Goal: Task Accomplishment & Management: Manage account settings

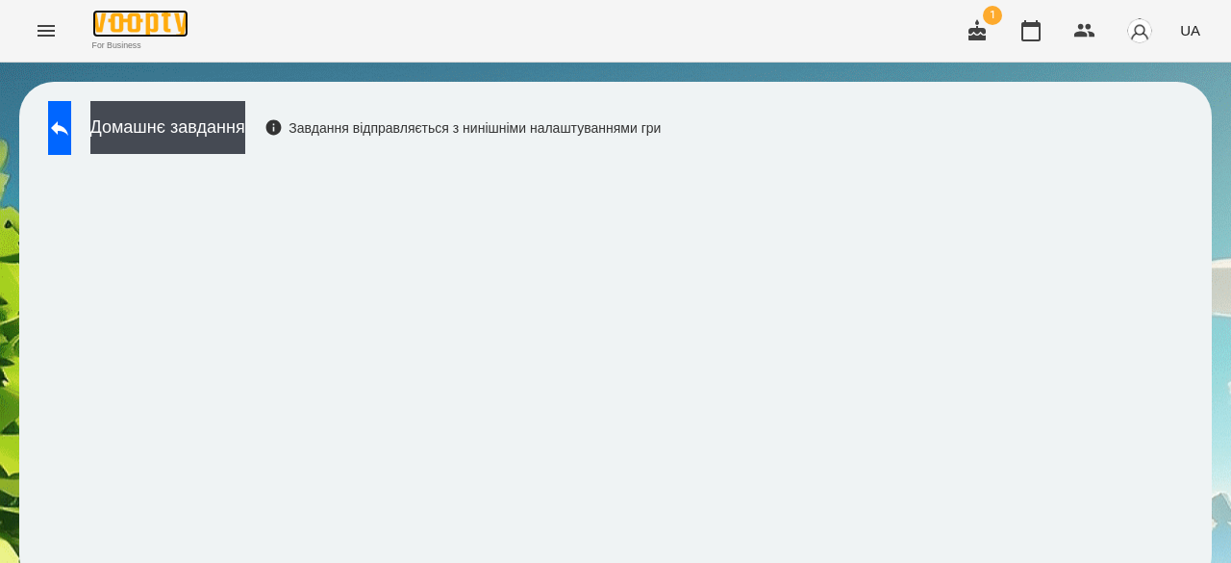
scroll to position [2, 0]
drag, startPoint x: 0, startPoint y: 0, endPoint x: 168, endPoint y: 24, distance: 170.0
click at [168, 24] on img at bounding box center [140, 24] width 96 height 28
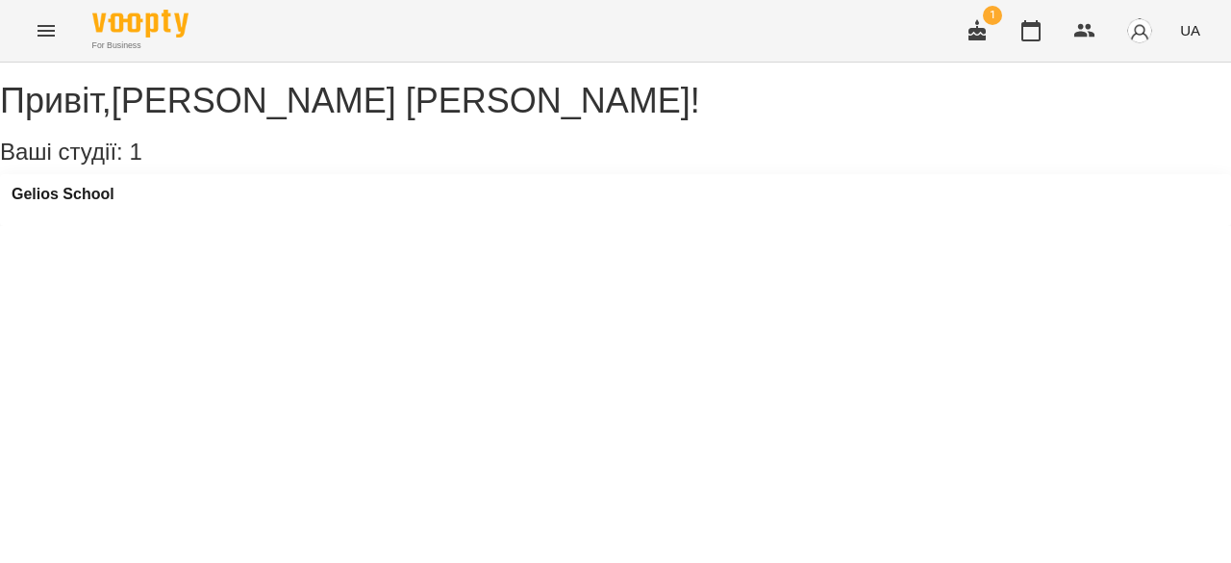
click at [45, 26] on icon "Menu" at bounding box center [46, 31] width 17 height 12
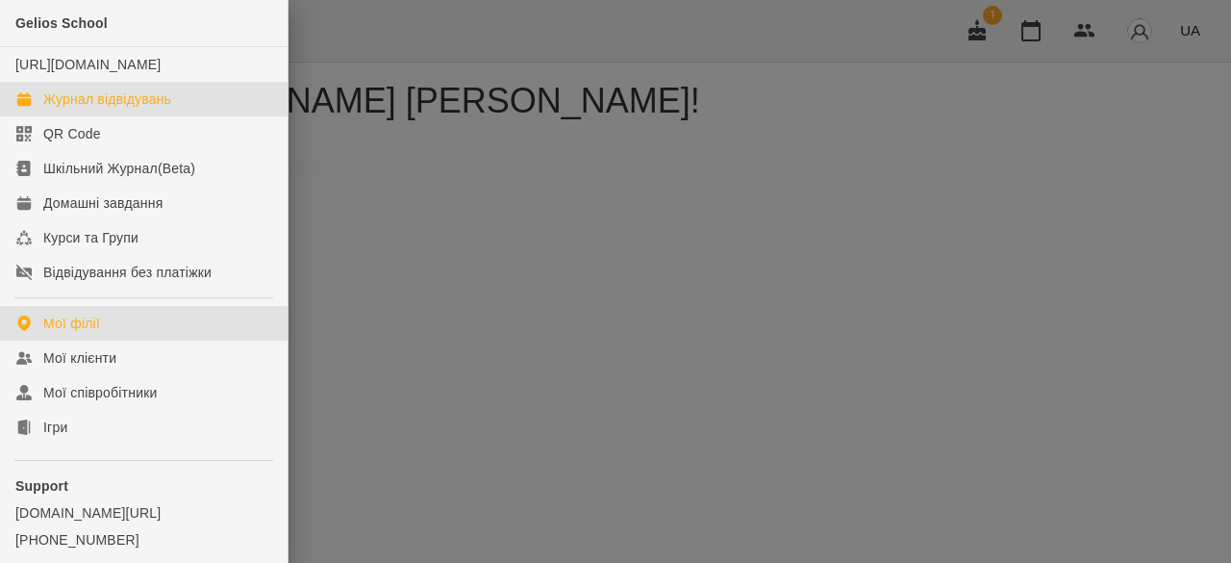
click at [94, 109] on div "Журнал відвідувань" at bounding box center [107, 98] width 128 height 19
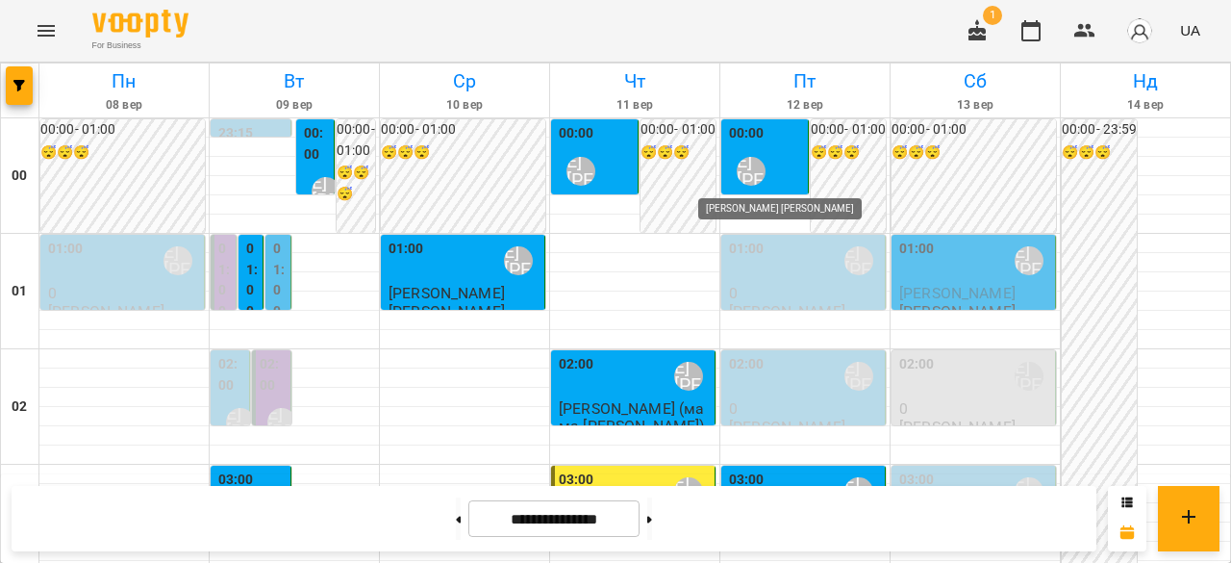
click at [742, 174] on div "[PERSON_NAME] [PERSON_NAME]" at bounding box center [751, 171] width 29 height 29
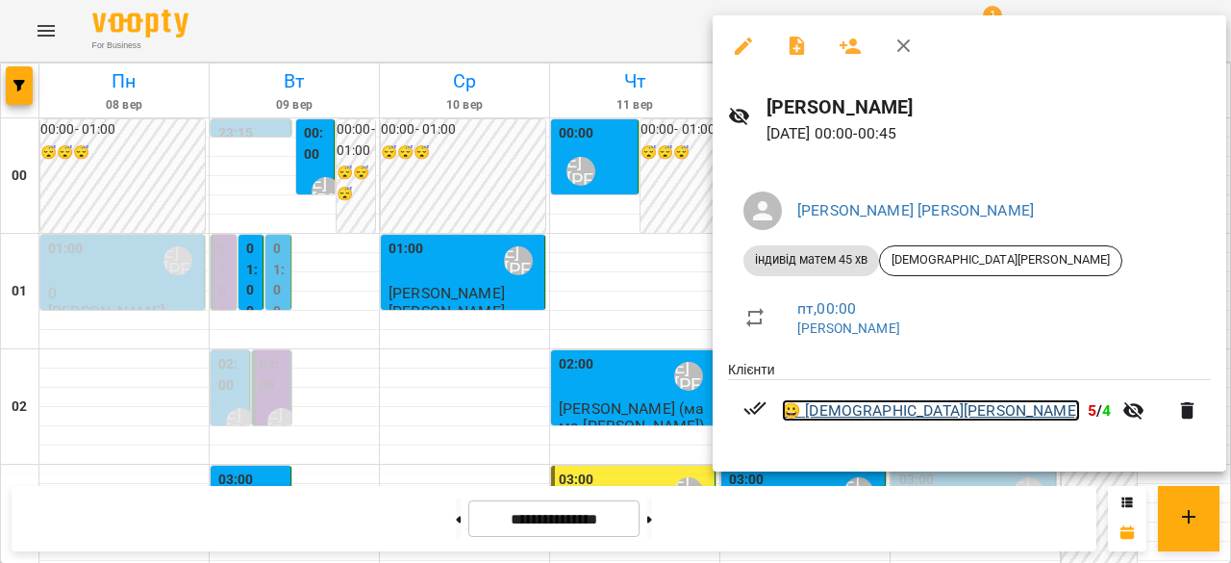
click at [842, 414] on link "😀 [DEMOGRAPHIC_DATA][PERSON_NAME]" at bounding box center [931, 410] width 298 height 23
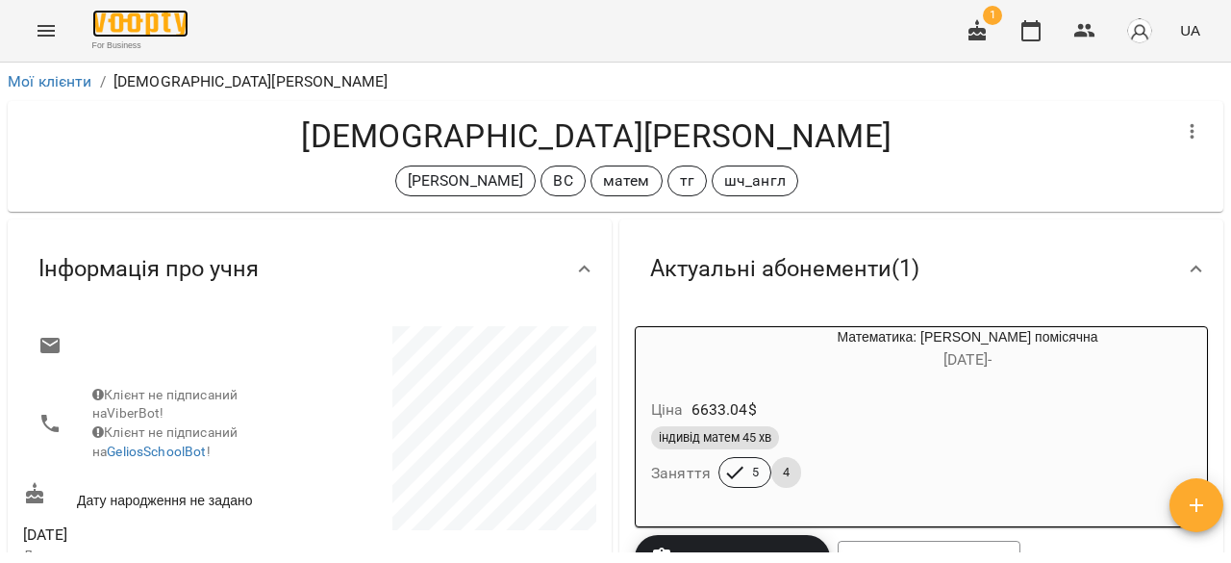
click at [116, 19] on img at bounding box center [140, 24] width 96 height 28
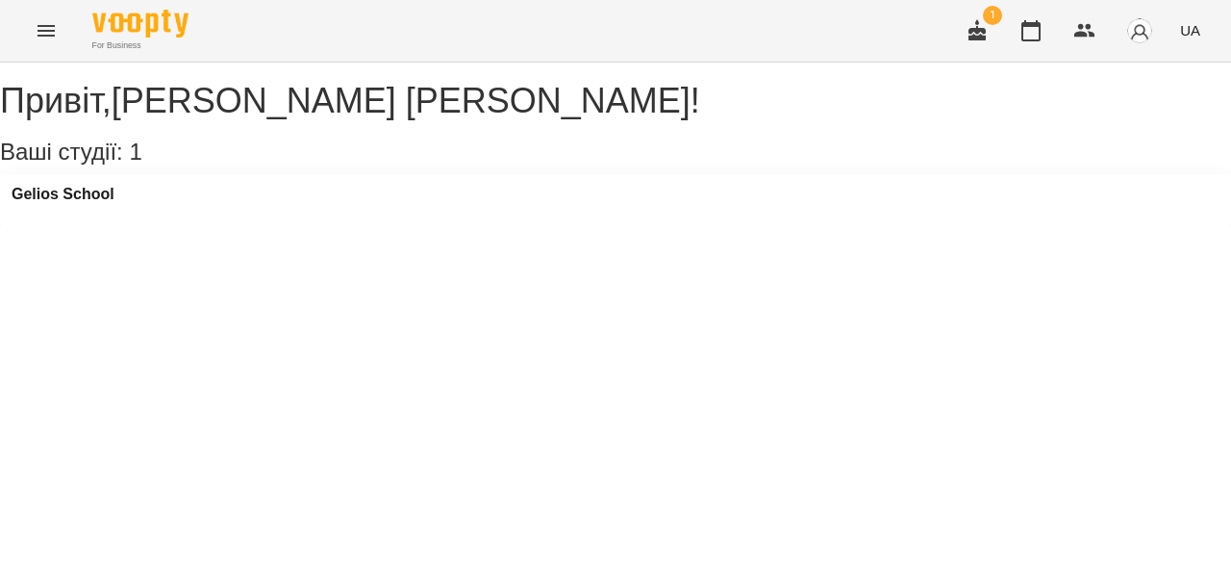
click at [48, 28] on icon "Menu" at bounding box center [46, 30] width 23 height 23
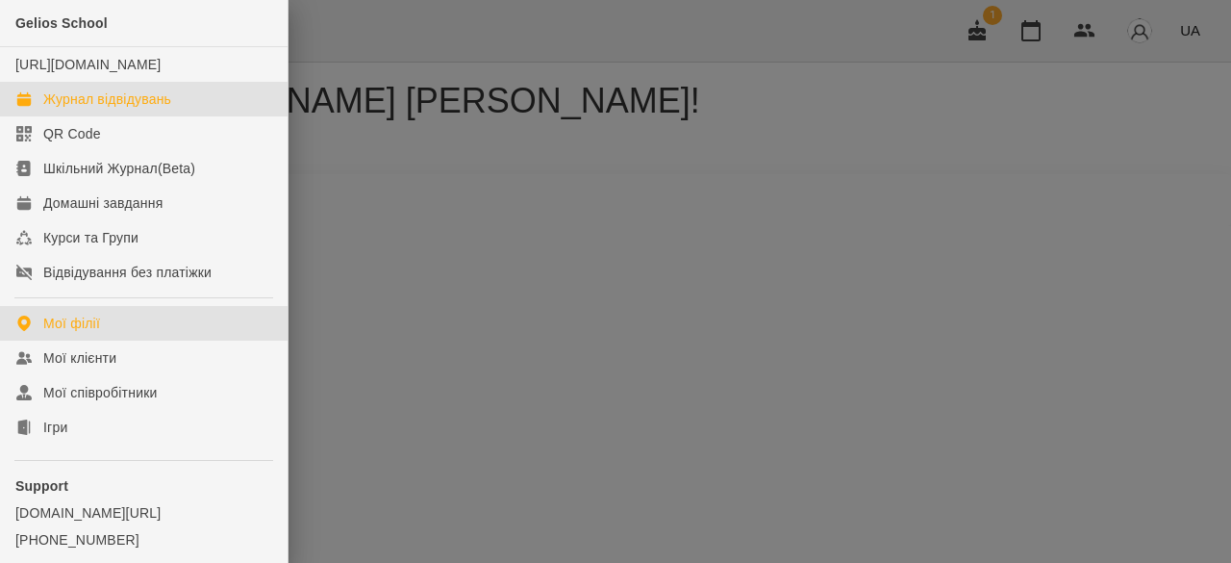
click at [76, 109] on div "Журнал відвідувань" at bounding box center [107, 98] width 128 height 19
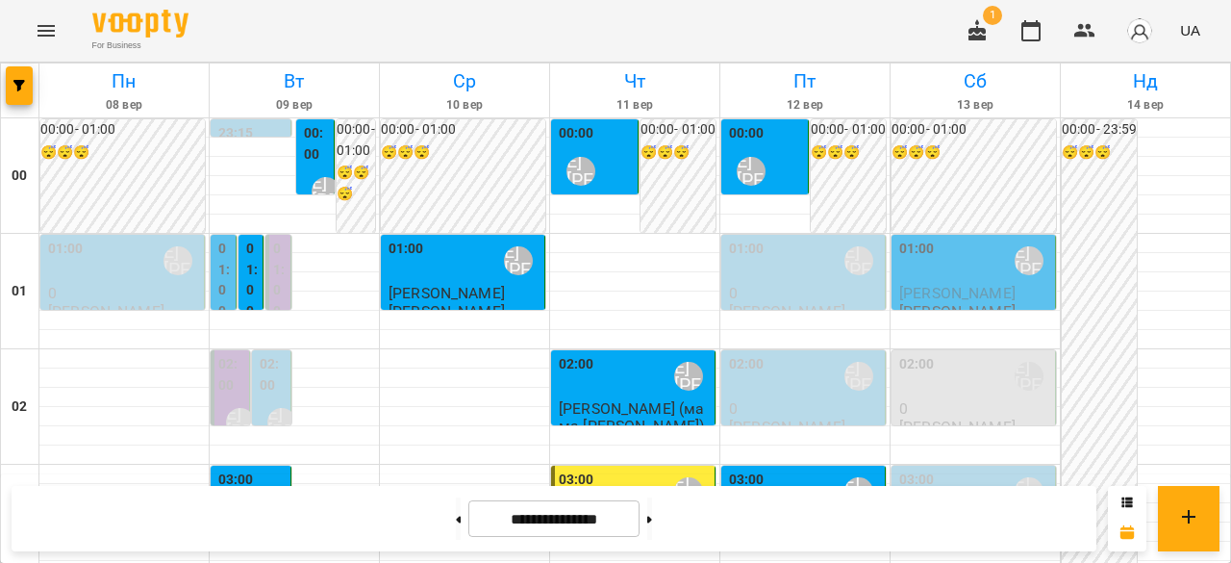
scroll to position [1154, 0]
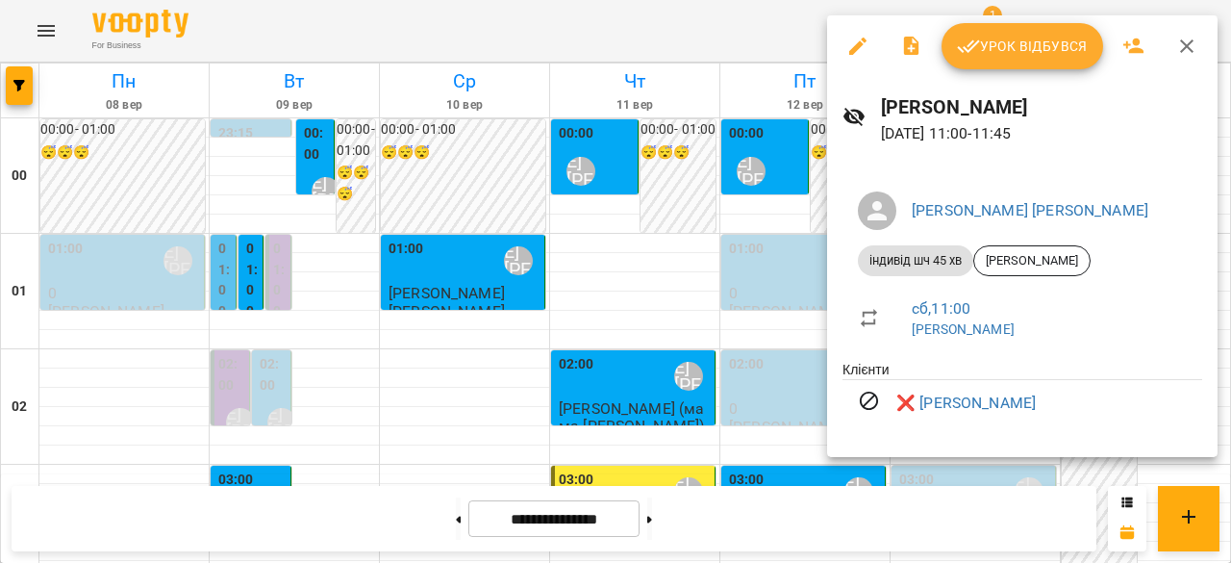
click at [739, 301] on div at bounding box center [615, 281] width 1231 height 563
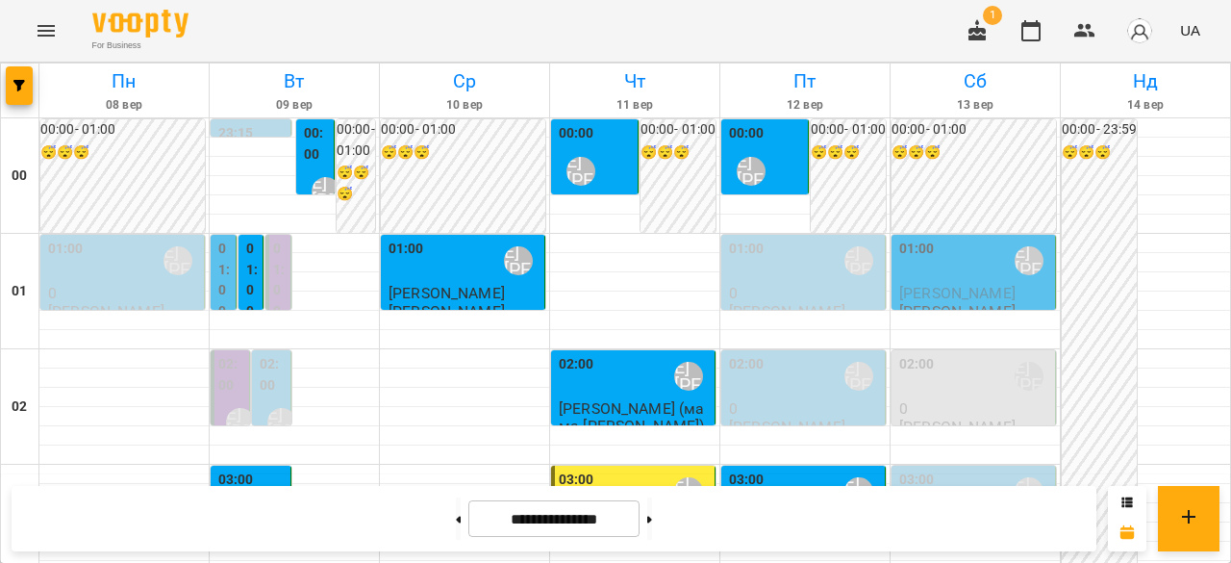
scroll to position [1923, 0]
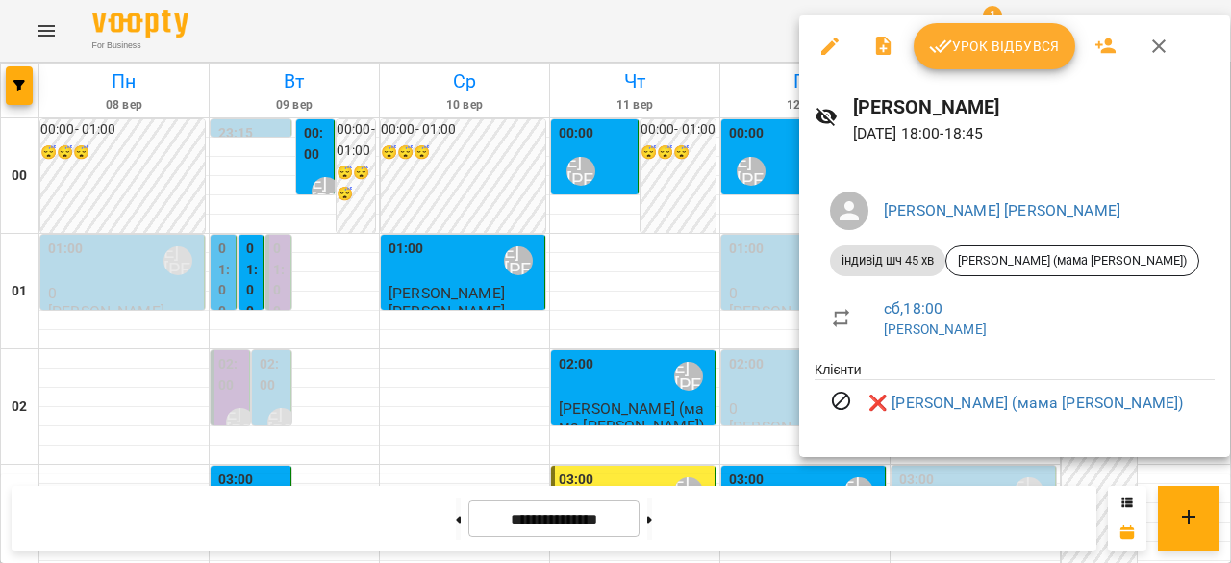
click at [773, 322] on div at bounding box center [615, 281] width 1231 height 563
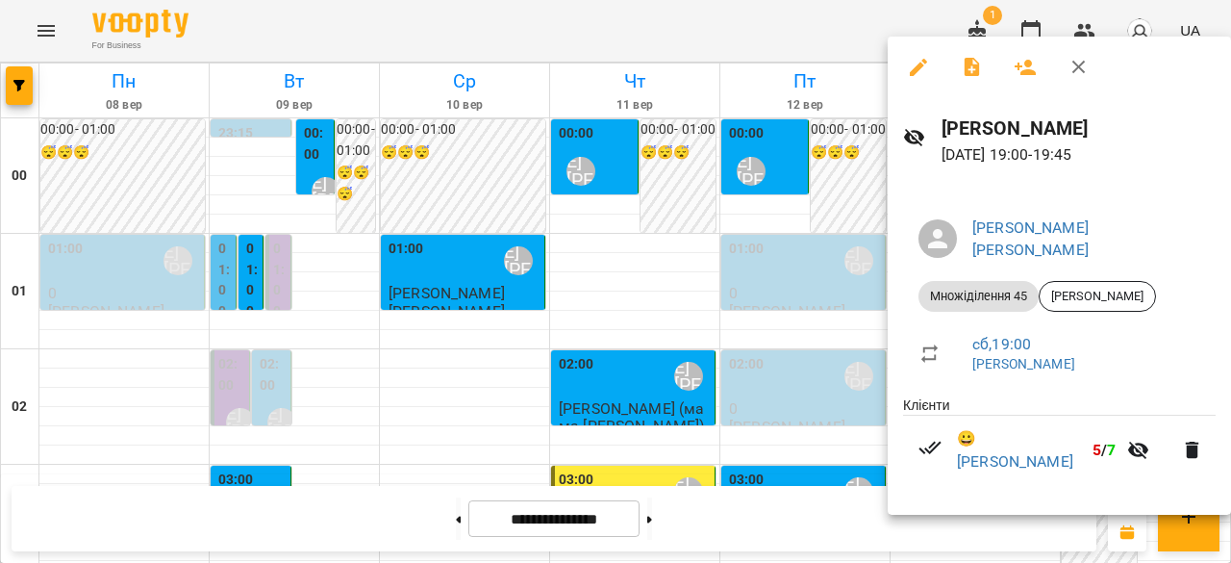
click at [824, 347] on div at bounding box center [615, 281] width 1231 height 563
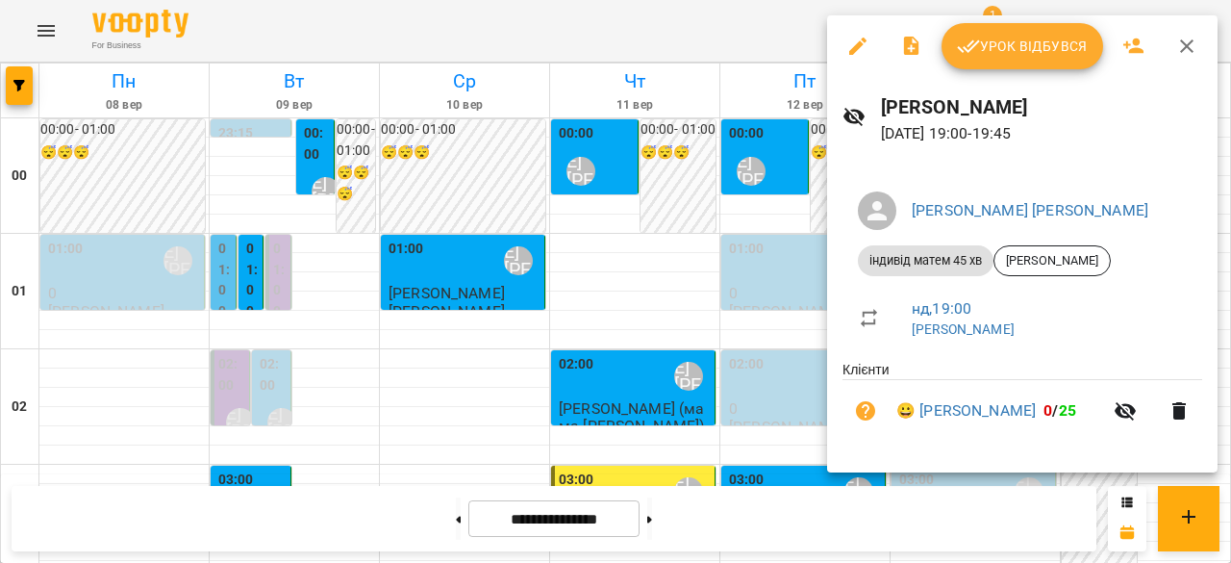
click at [772, 286] on div at bounding box center [615, 281] width 1231 height 563
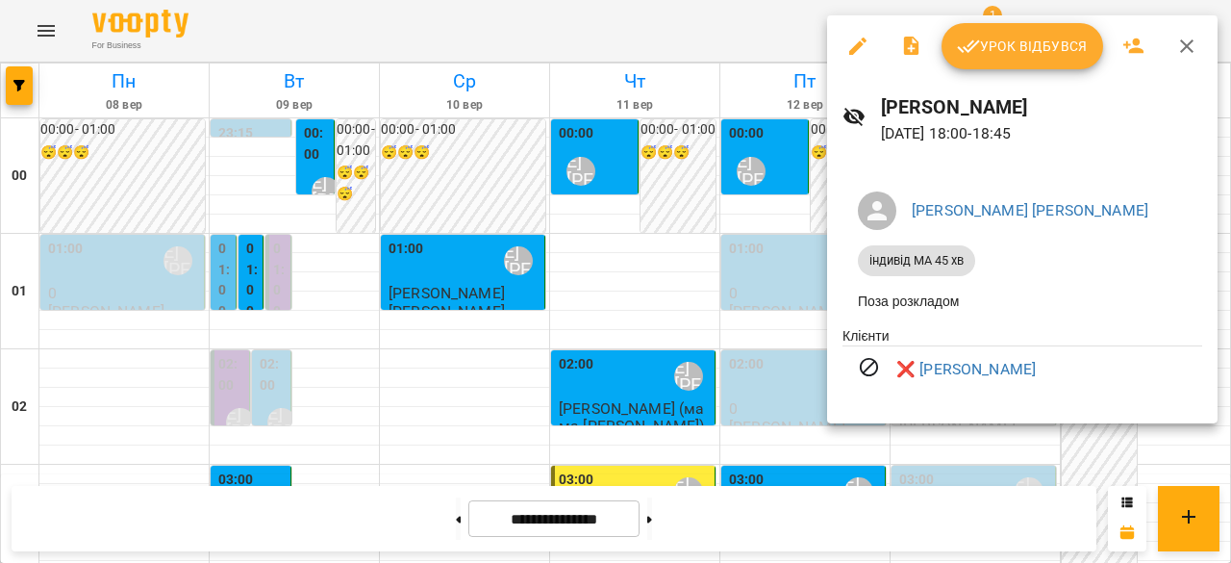
click at [789, 313] on div at bounding box center [615, 281] width 1231 height 563
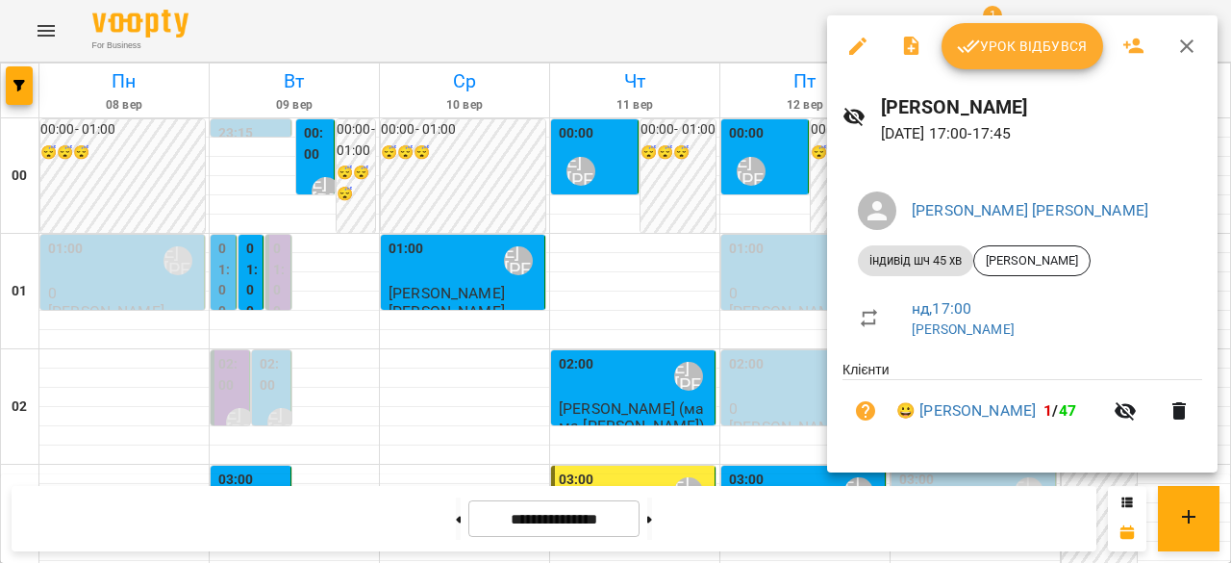
click at [773, 248] on div at bounding box center [615, 281] width 1231 height 563
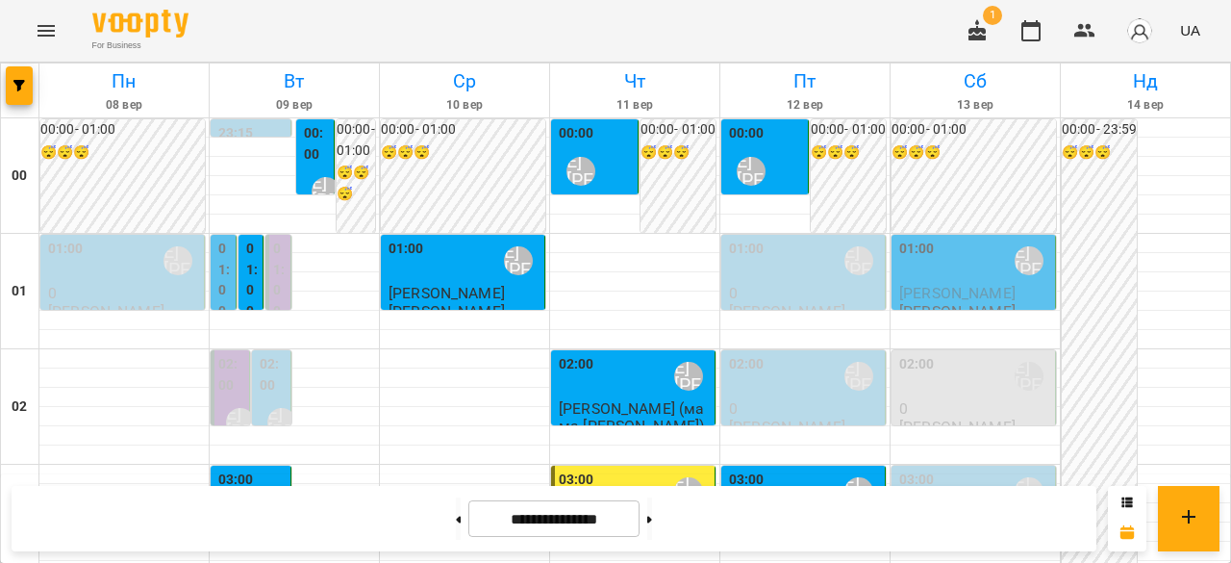
scroll to position [0, 0]
click at [652, 518] on button at bounding box center [649, 518] width 5 height 42
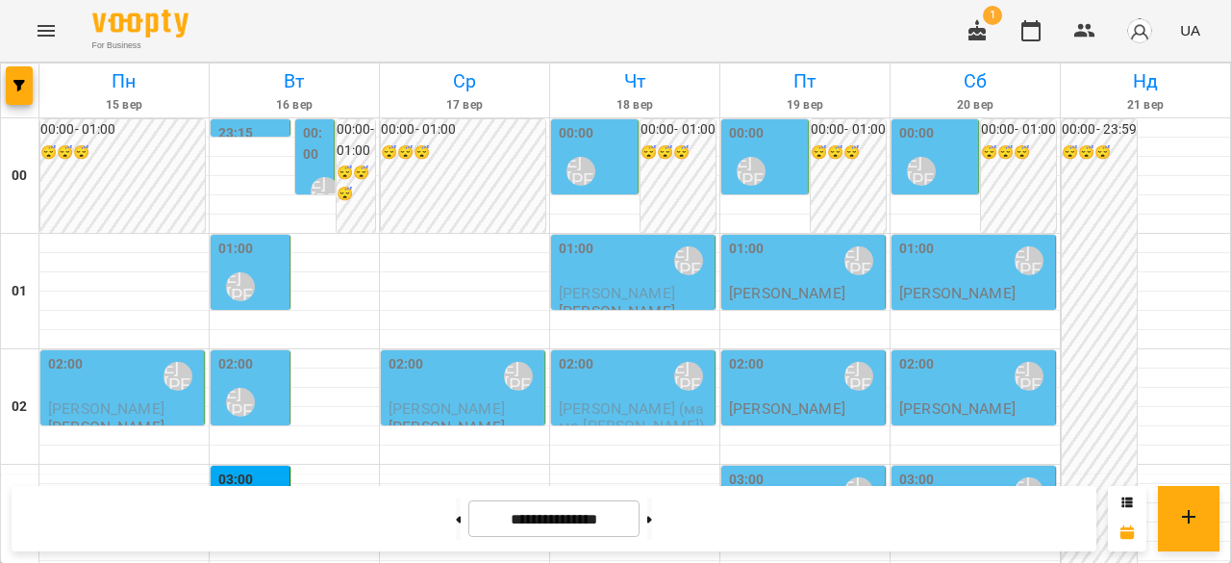
scroll to position [2410, 0]
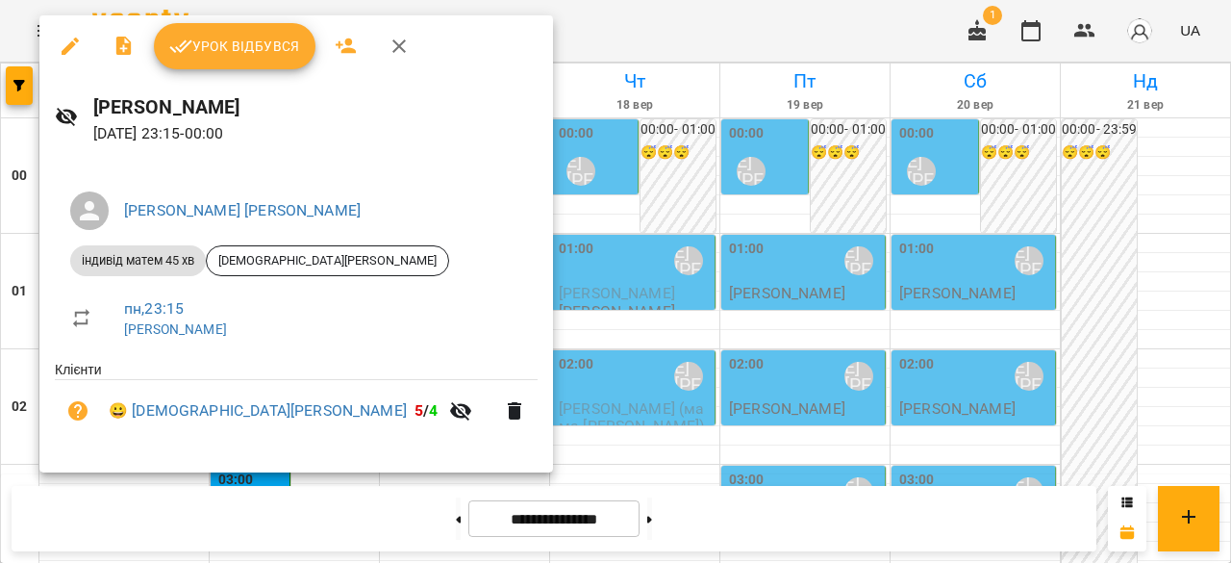
click at [669, 258] on div at bounding box center [615, 281] width 1231 height 563
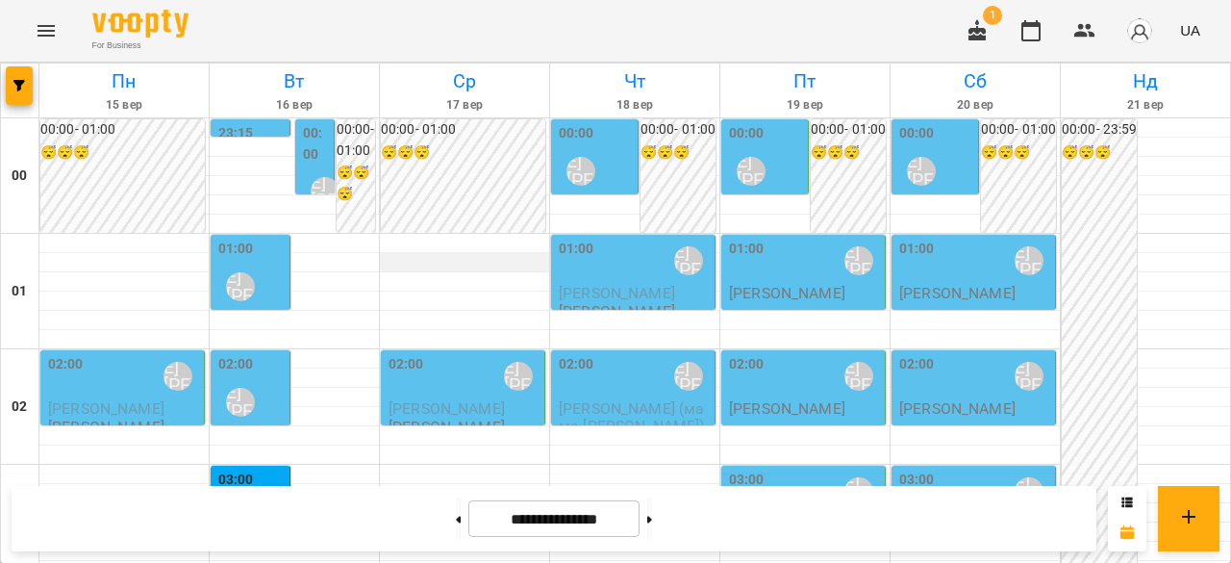
scroll to position [0, 0]
click at [113, 397] on div "02:00 [PERSON_NAME] [PERSON_NAME]" at bounding box center [124, 376] width 152 height 44
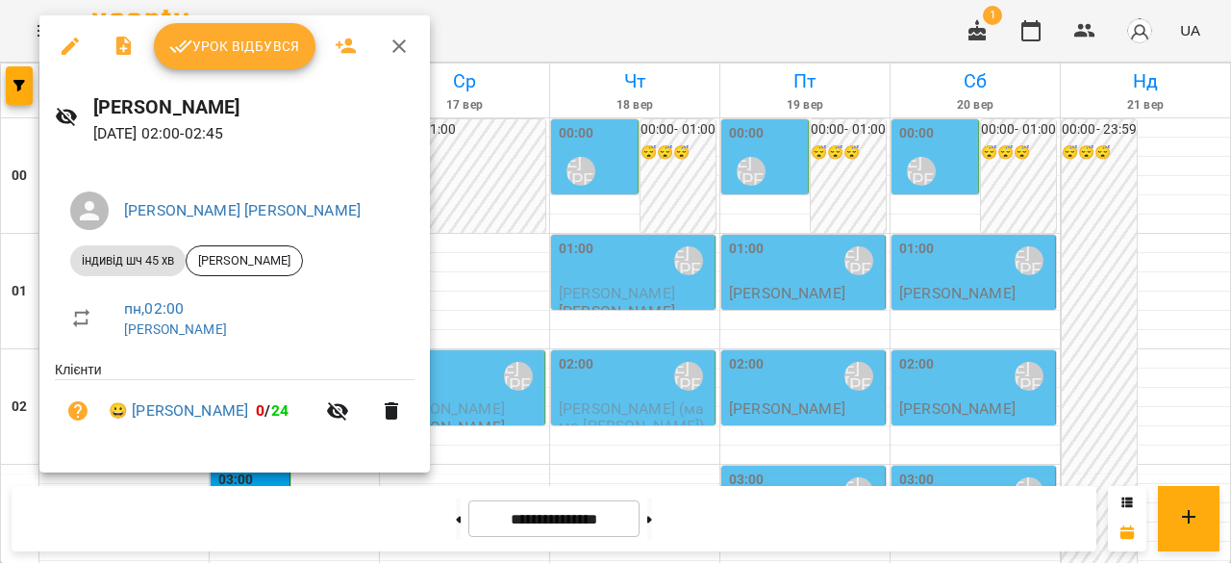
click at [519, 253] on div at bounding box center [615, 281] width 1231 height 563
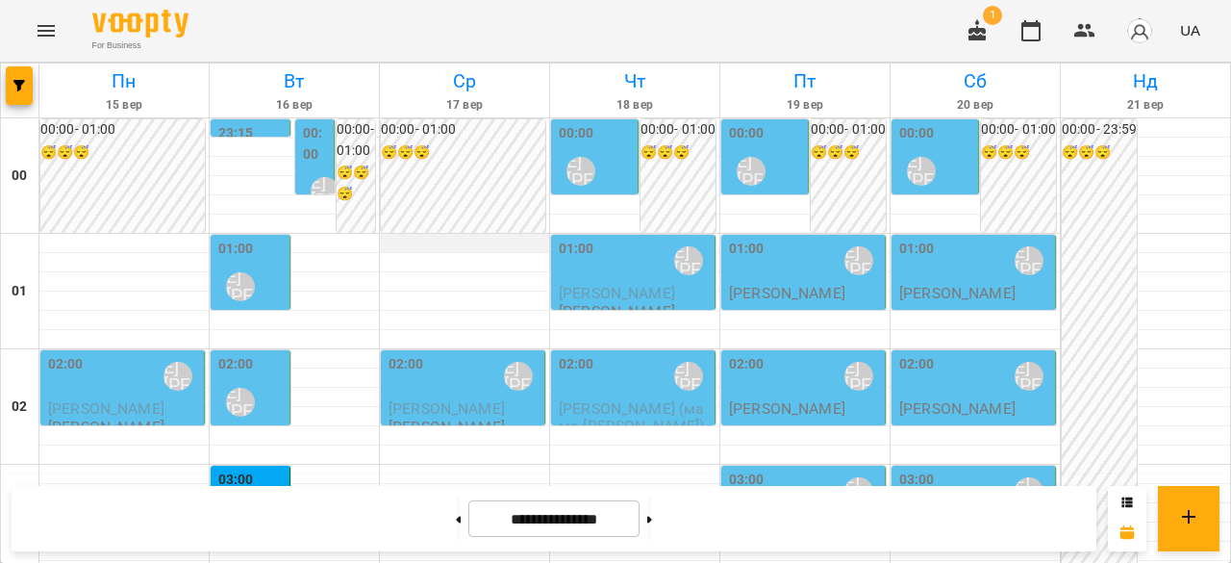
scroll to position [2019, 0]
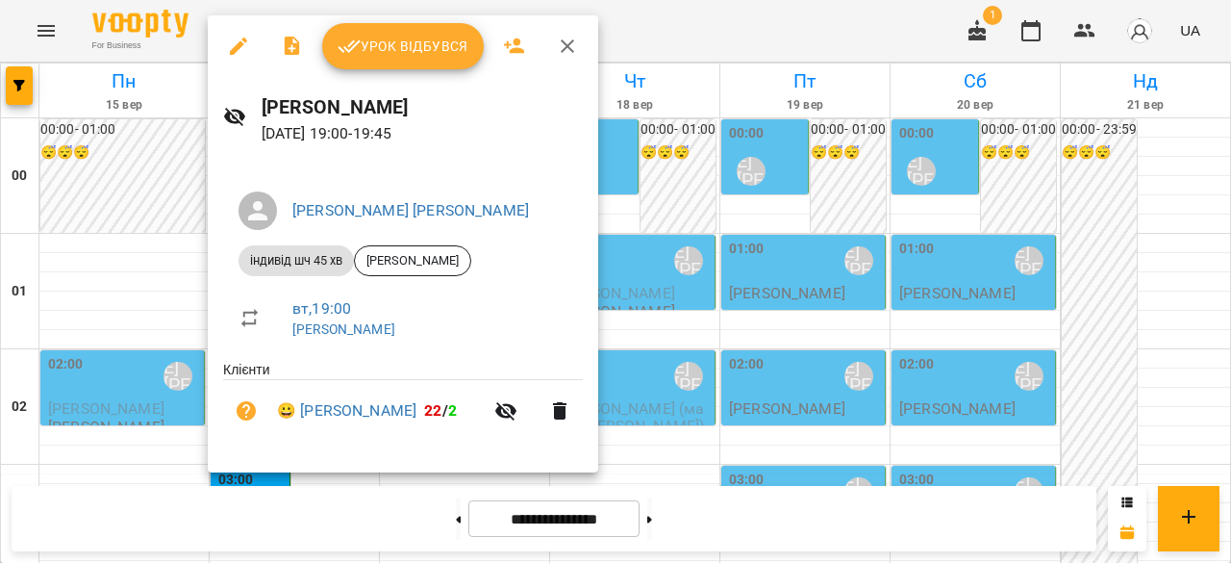
click at [710, 208] on div at bounding box center [615, 281] width 1231 height 563
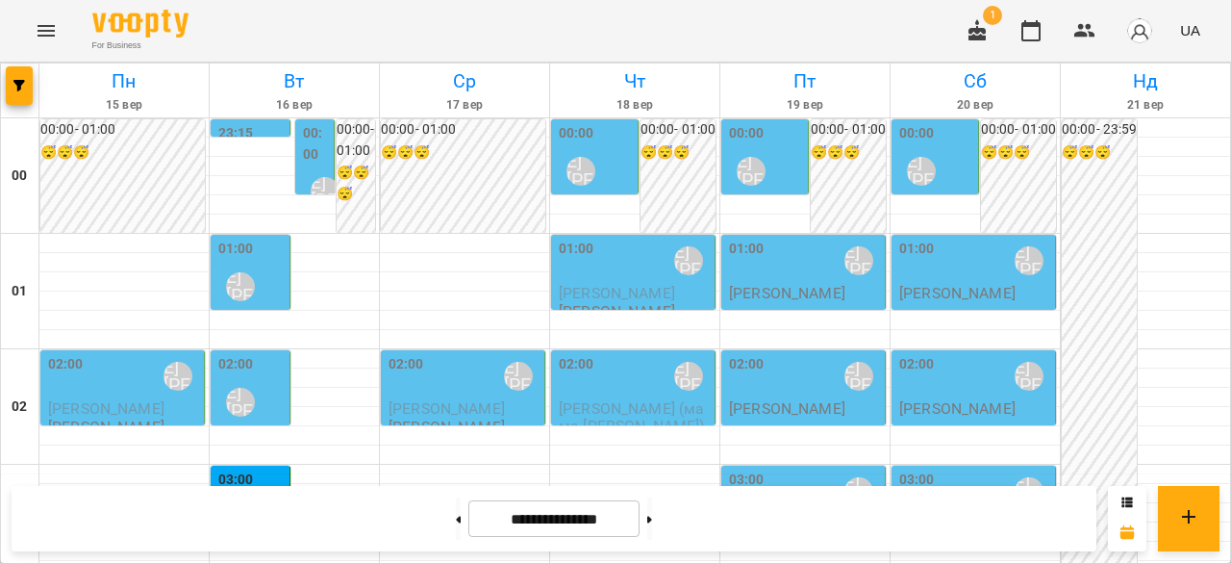
scroll to position [2116, 0]
click at [456, 521] on icon at bounding box center [458, 519] width 5 height 8
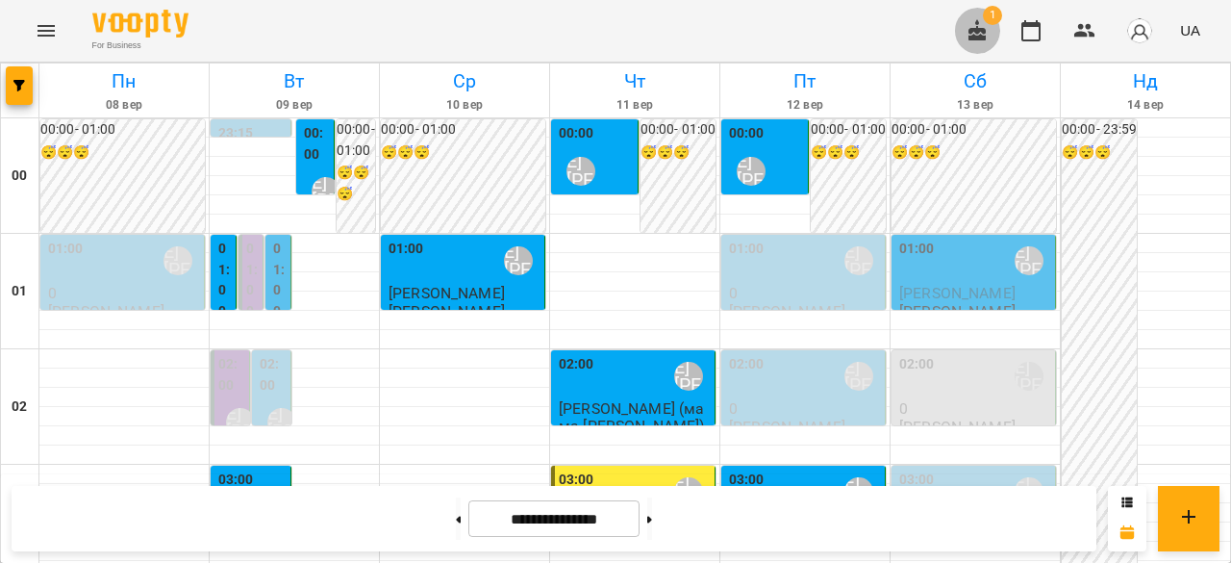
click at [976, 32] on icon "button" at bounding box center [976, 29] width 17 height 21
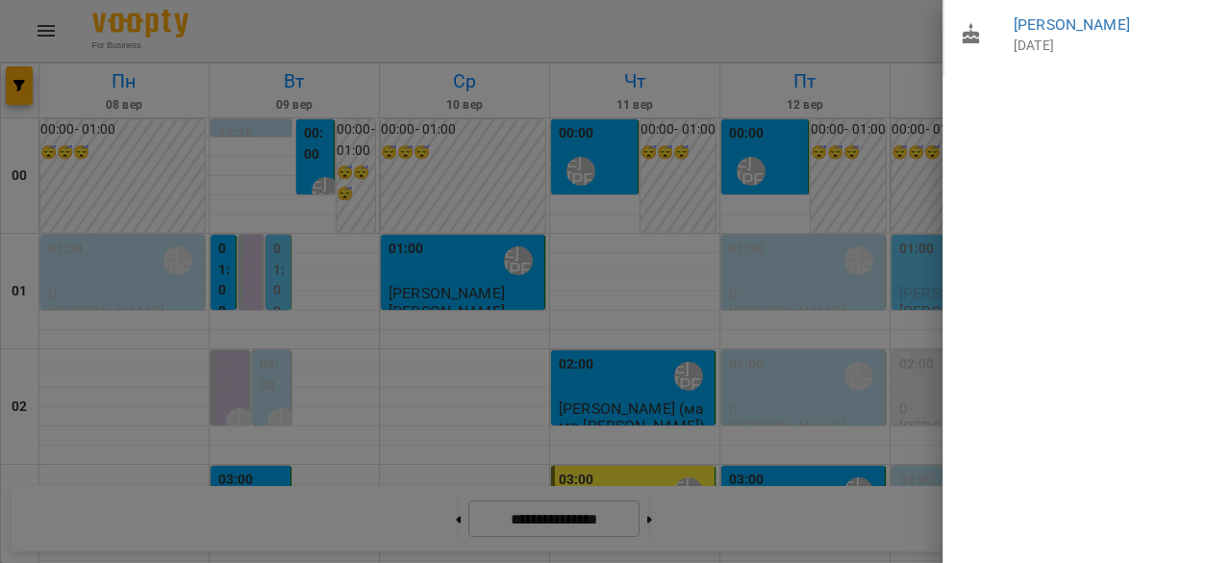
click at [898, 49] on div at bounding box center [615, 281] width 1231 height 563
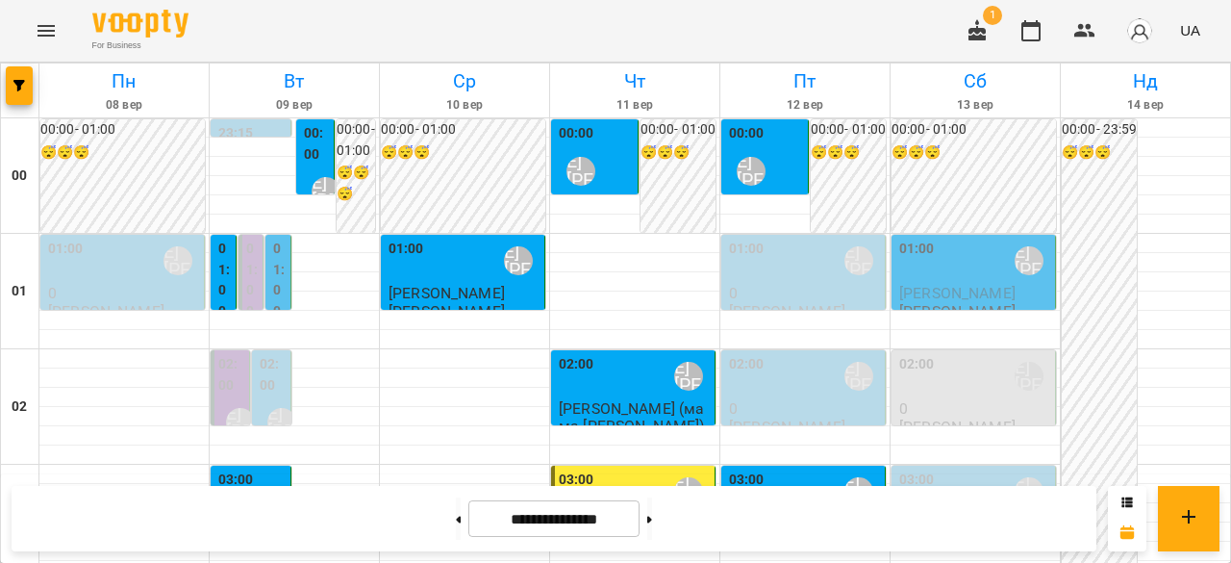
scroll to position [1923, 0]
click at [652, 527] on button at bounding box center [649, 518] width 5 height 42
type input "**********"
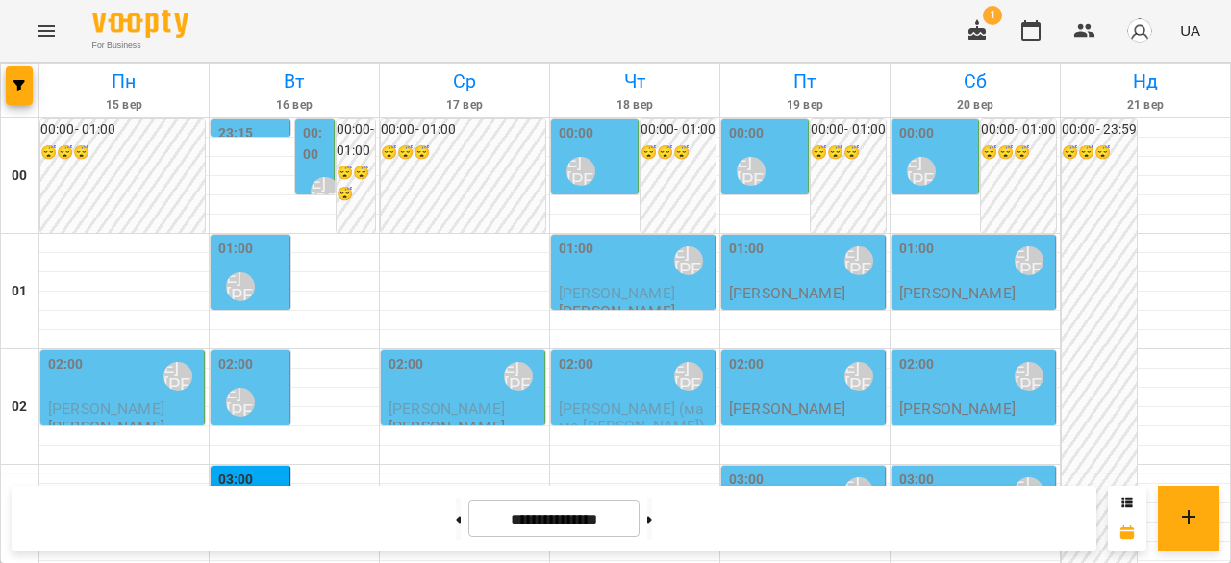
scroll to position [2116, 0]
